Goal: Information Seeking & Learning: Learn about a topic

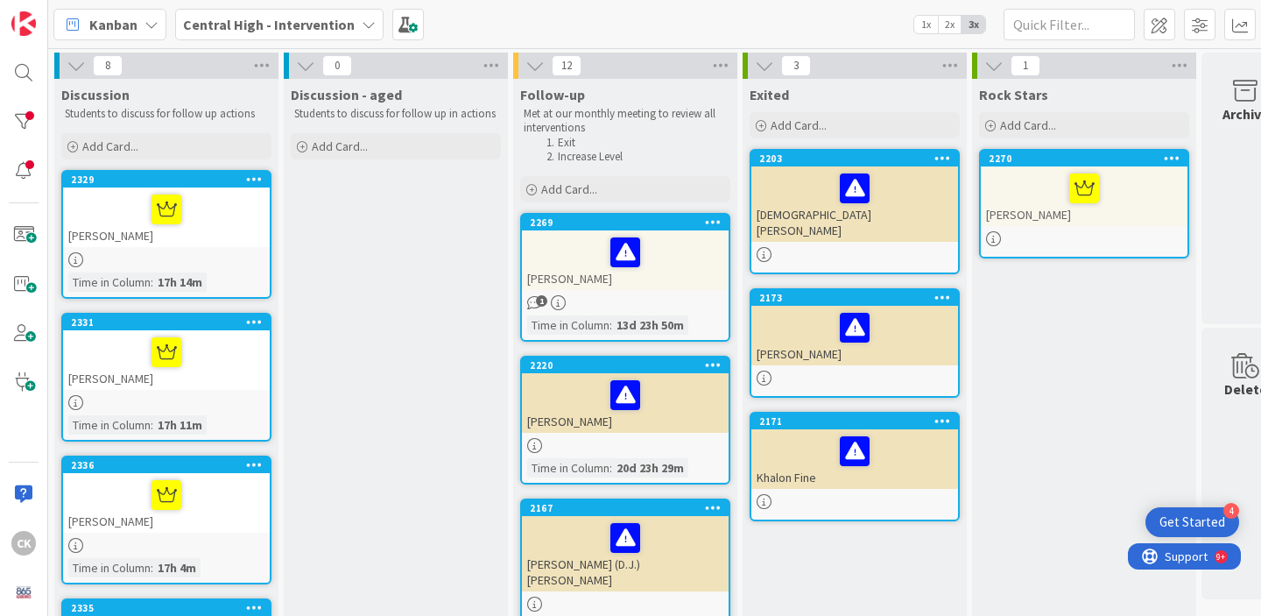
click at [201, 244] on div "[PERSON_NAME]" at bounding box center [166, 217] width 207 height 60
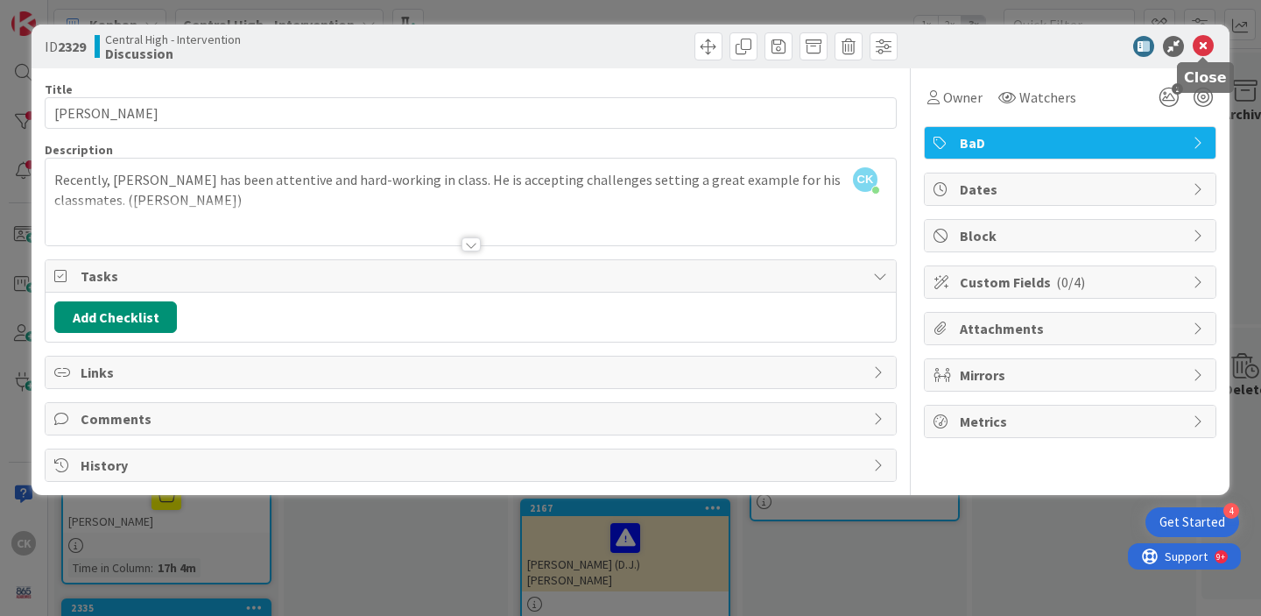
click at [1203, 48] on icon at bounding box center [1203, 46] width 21 height 21
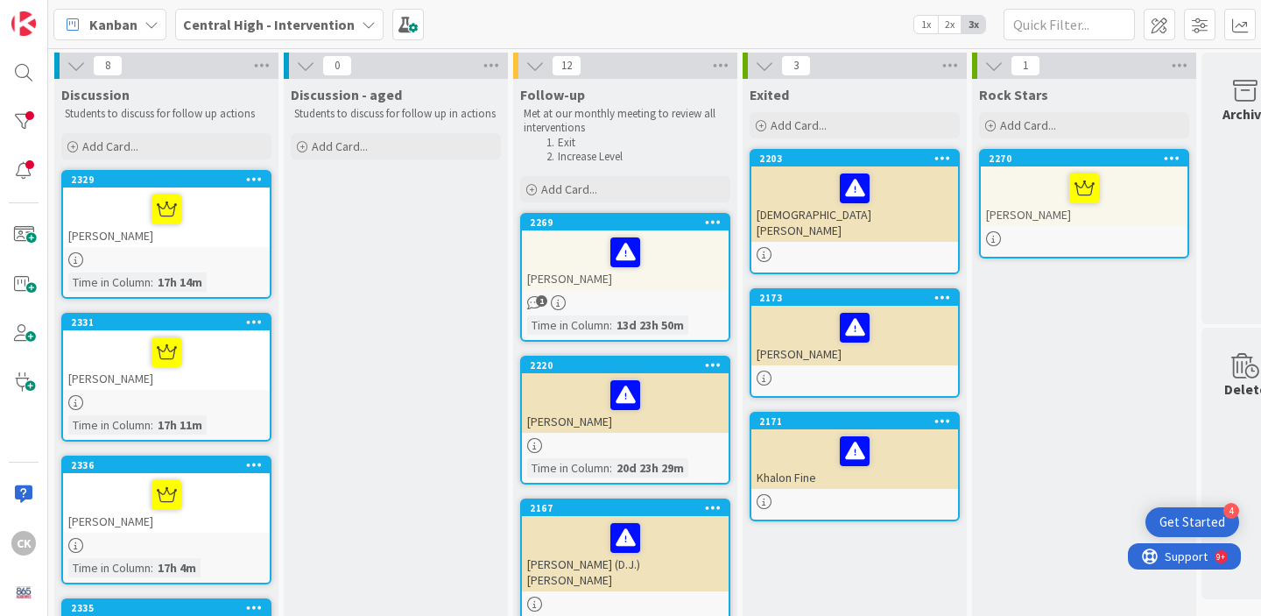
click at [208, 361] on div at bounding box center [166, 352] width 196 height 37
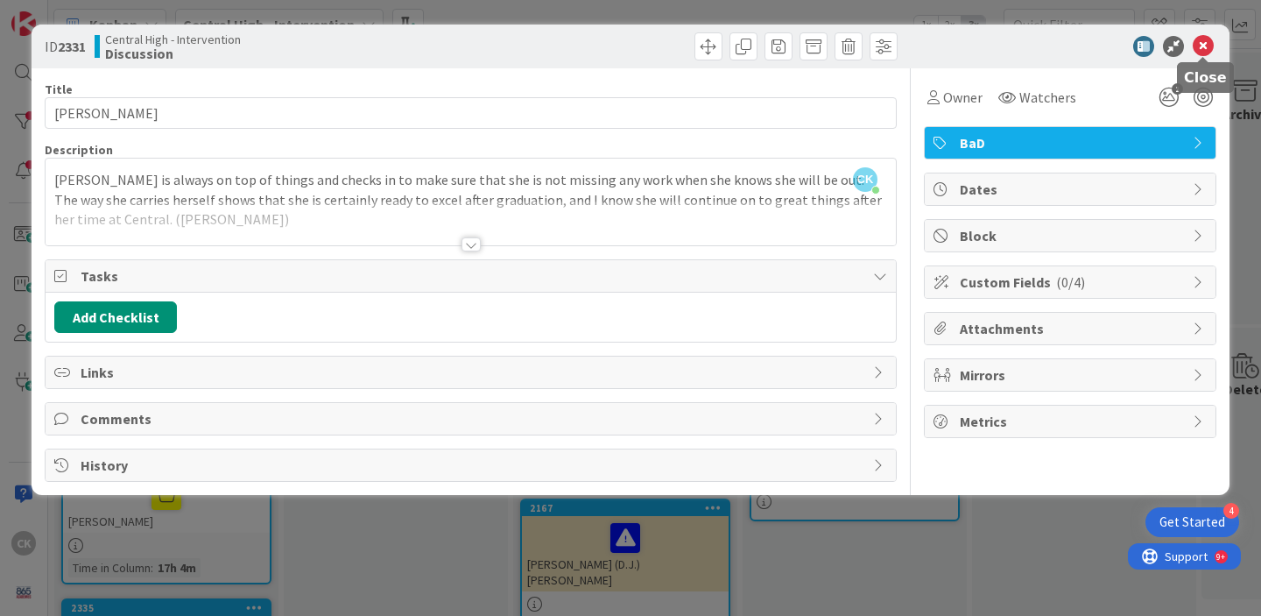
click at [1212, 46] on icon at bounding box center [1203, 46] width 21 height 21
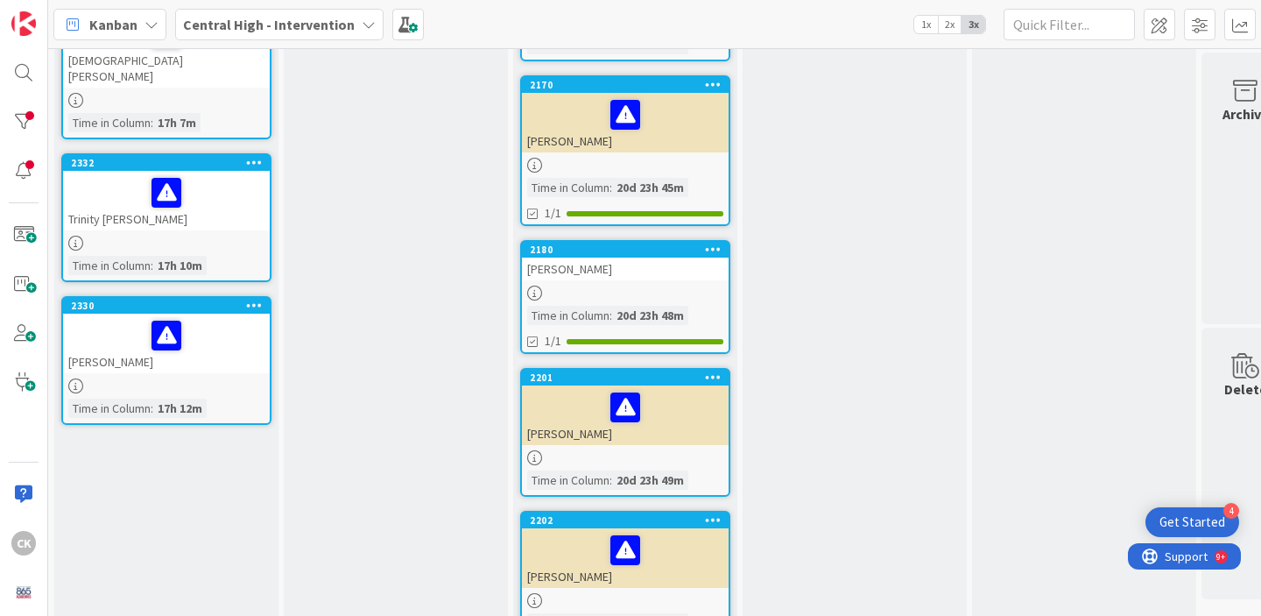
scroll to position [892, 0]
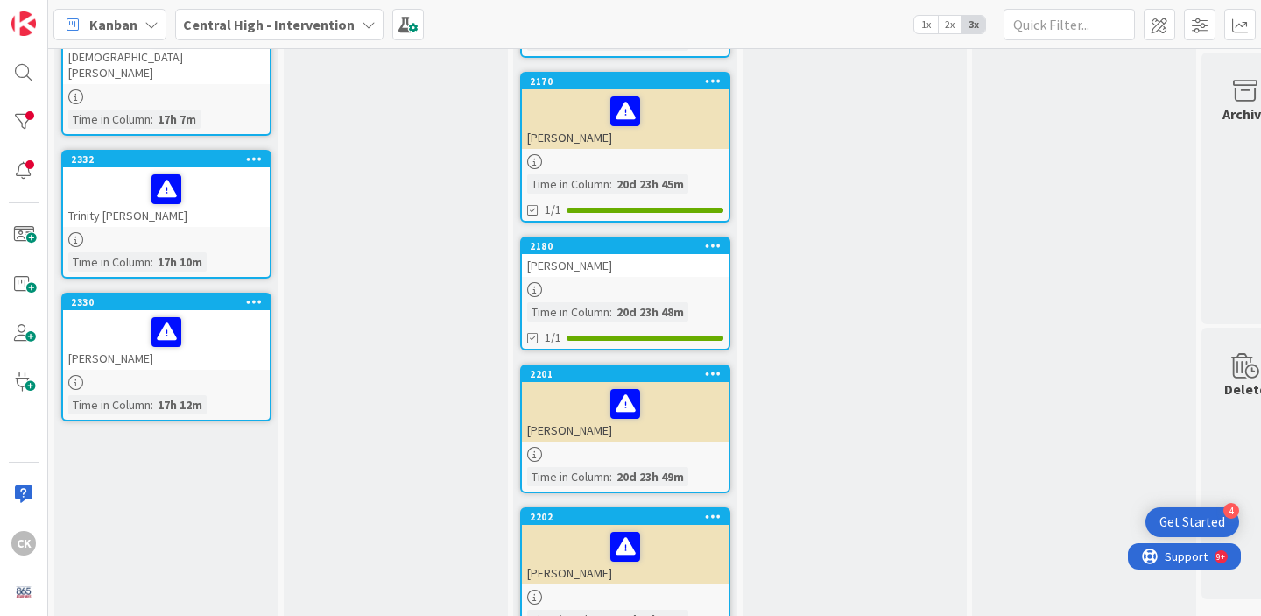
click at [242, 209] on div "Trinity [PERSON_NAME]" at bounding box center [166, 197] width 207 height 60
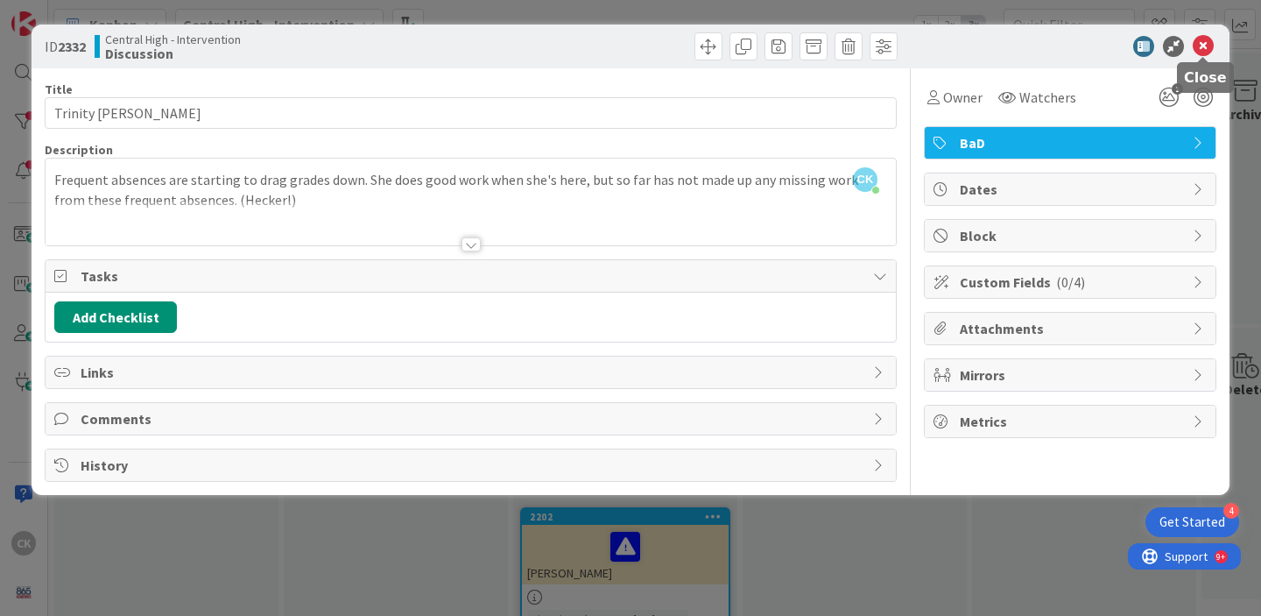
click at [1198, 45] on icon at bounding box center [1203, 46] width 21 height 21
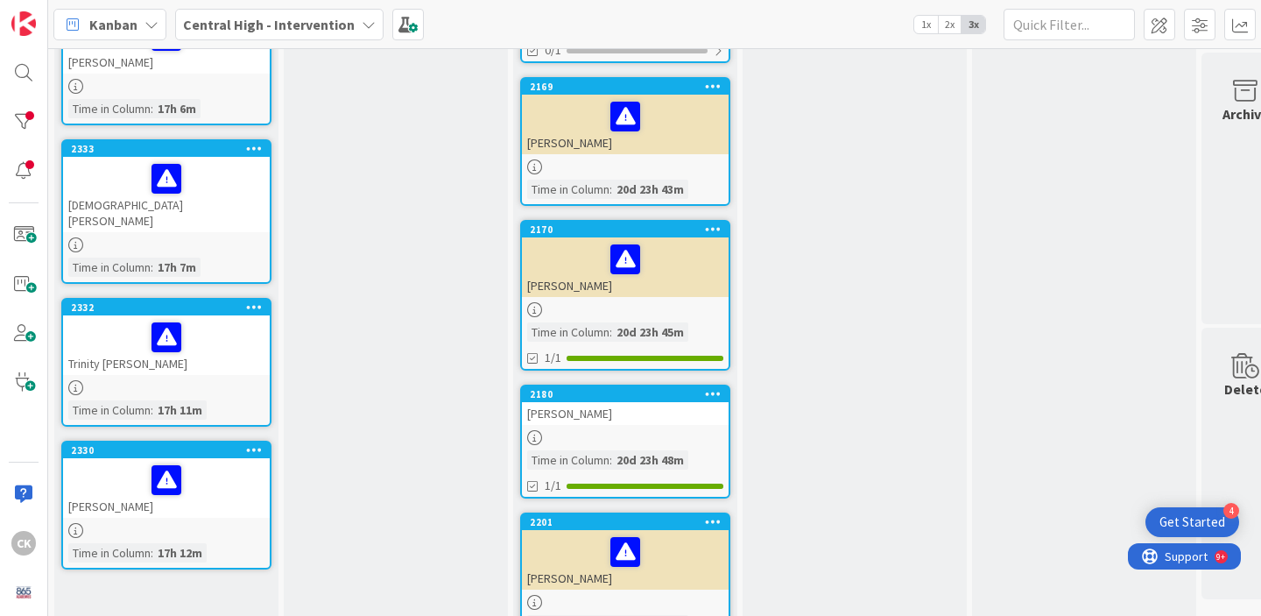
scroll to position [743, 0]
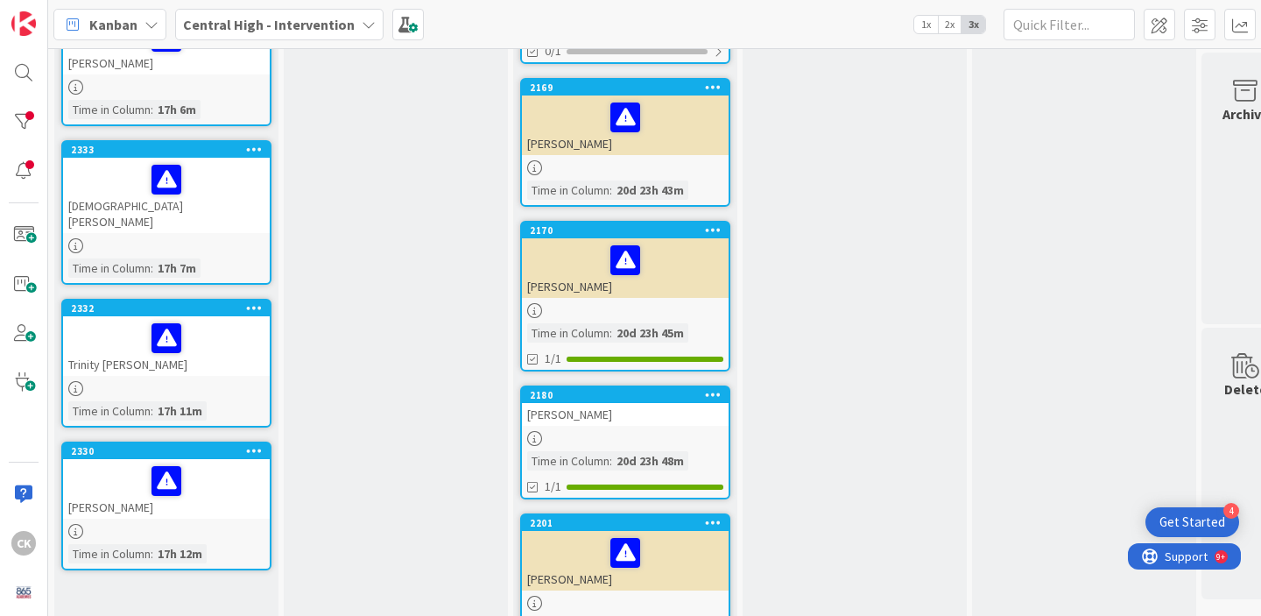
click at [235, 217] on div "[DEMOGRAPHIC_DATA][PERSON_NAME]" at bounding box center [166, 195] width 207 height 75
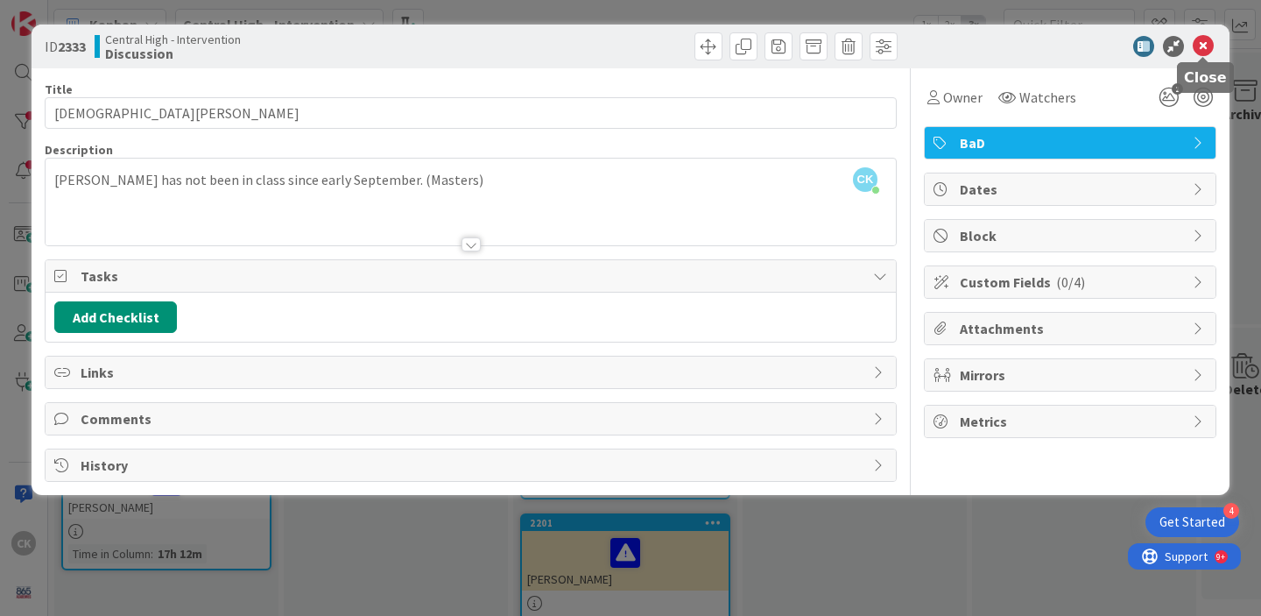
click at [1201, 43] on icon at bounding box center [1203, 46] width 21 height 21
